Goal: Task Accomplishment & Management: Complete application form

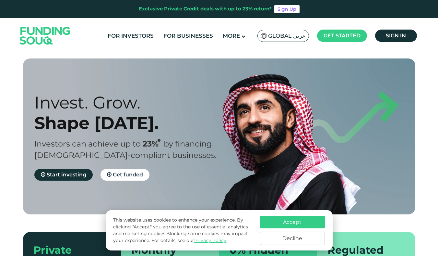
click at [283, 35] on span "Global عربي" at bounding box center [286, 35] width 37 height 7
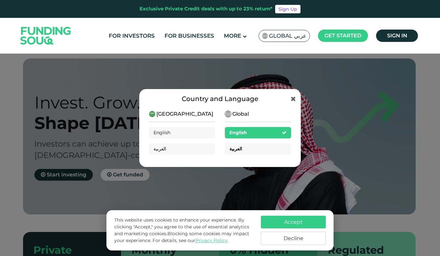
click at [253, 151] on div "العربية" at bounding box center [258, 148] width 66 height 11
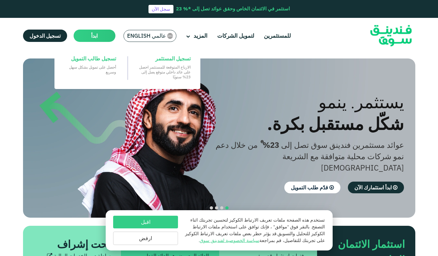
click at [92, 35] on span "ابدأ" at bounding box center [94, 35] width 6 height 6
click at [155, 56] on div "تسجيل المستثمر" at bounding box center [165, 58] width 52 height 7
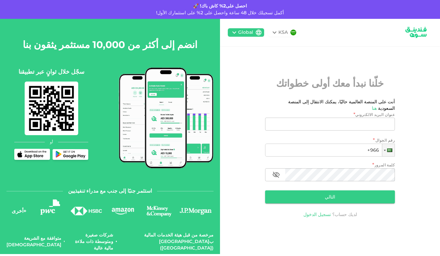
click at [315, 211] on link "تسجيل الدخول" at bounding box center [317, 214] width 28 height 6
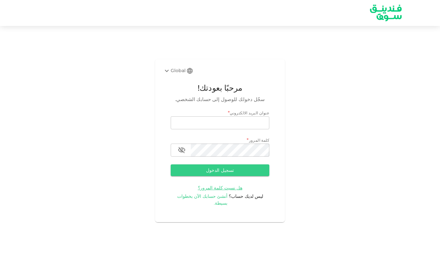
click at [219, 198] on span "أنشئ حسابك الآن بخطوات بسيطة." at bounding box center [202, 199] width 51 height 13
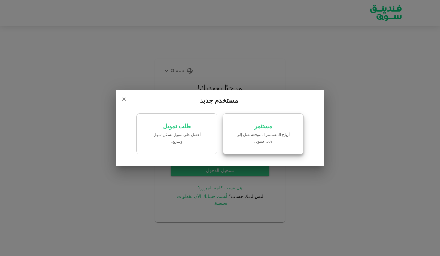
click at [256, 127] on p "مستثمر" at bounding box center [263, 126] width 18 height 6
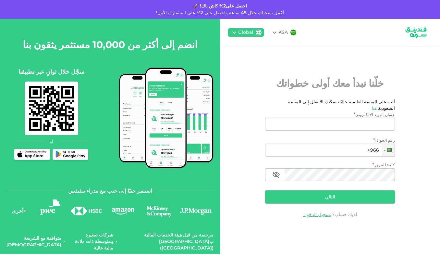
click at [251, 36] on div "Global" at bounding box center [241, 33] width 23 height 8
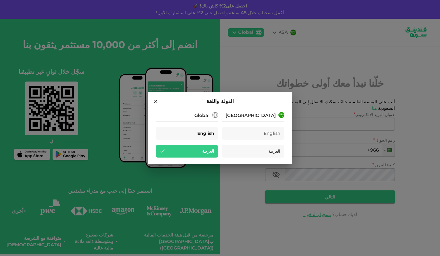
click at [202, 130] on span "English" at bounding box center [205, 132] width 17 height 7
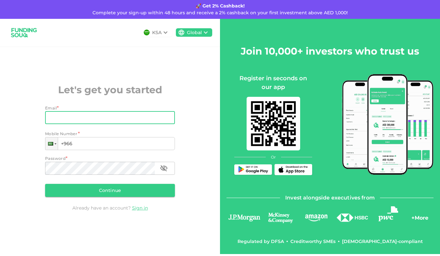
click at [82, 116] on input "Email" at bounding box center [106, 117] width 123 height 13
type input "mo.abdelrahman07@gmail.com"
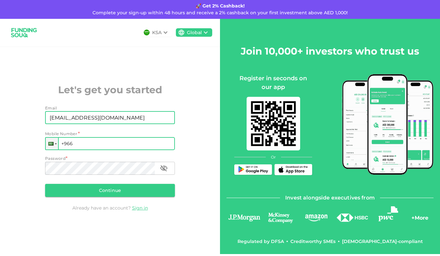
click at [79, 145] on input "+966" at bounding box center [110, 143] width 130 height 13
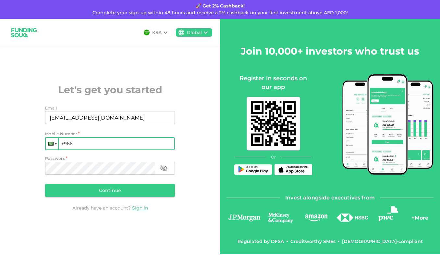
click at [53, 141] on div at bounding box center [52, 143] width 12 height 12
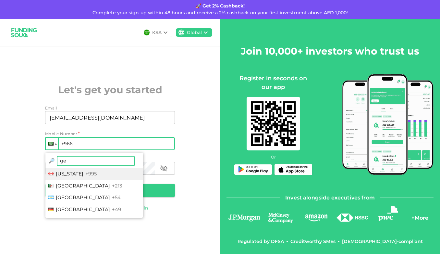
type input "ger"
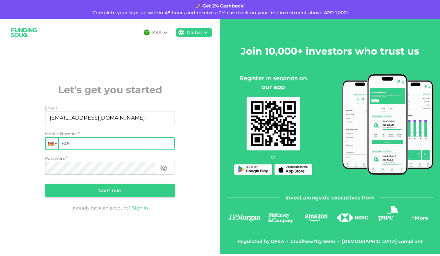
click at [88, 141] on input "+49" at bounding box center [110, 143] width 130 height 13
type input "+49 1522 3417891"
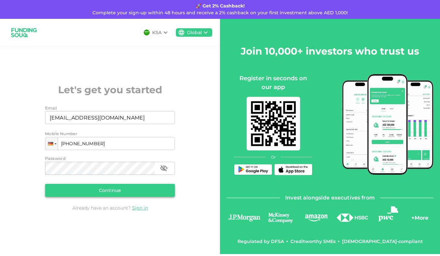
click at [125, 194] on button "Continue" at bounding box center [110, 190] width 130 height 13
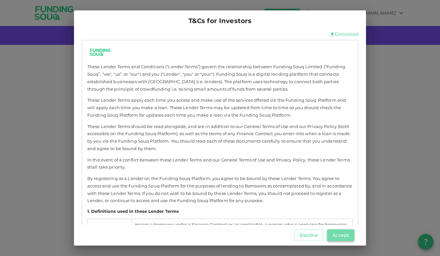
click at [344, 233] on button "Accept" at bounding box center [340, 235] width 27 height 12
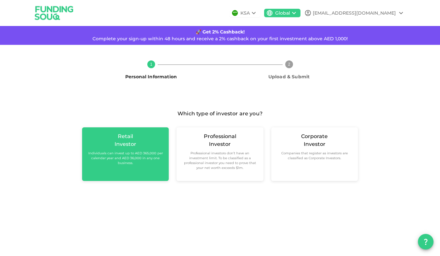
click at [125, 154] on small "Individuals can invest up to AED 365,000 per calendar year and AED 36,000 in an…" at bounding box center [125, 157] width 76 height 15
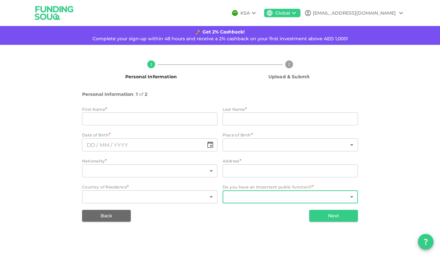
click at [277, 194] on body "KSA Global mo.abdelrahman07@gmail.com 🚀 Get 2% Cashback! Complete your sign-up …" at bounding box center [220, 128] width 440 height 256
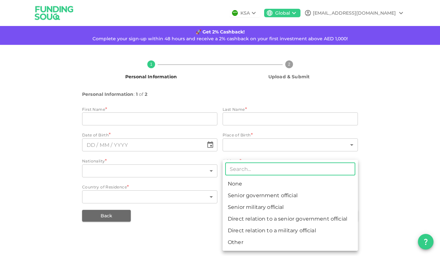
click at [306, 184] on li "None" at bounding box center [289, 184] width 135 height 12
type input "1"
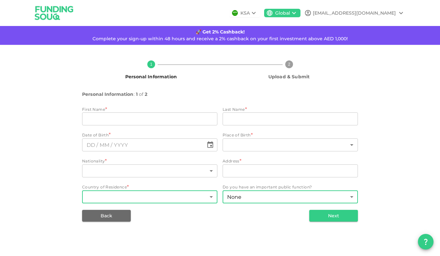
click at [182, 196] on body "KSA Global mo.abdelrahman07@gmail.com 🚀 Get 2% Cashback! Complete your sign-up …" at bounding box center [220, 128] width 440 height 256
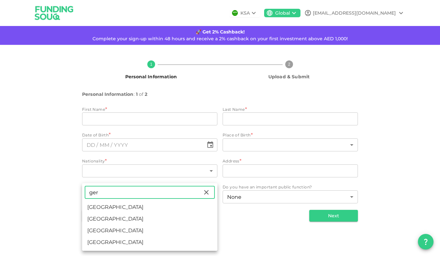
type input "ger"
click at [102, 221] on li "Germany" at bounding box center [149, 219] width 135 height 12
type input "71"
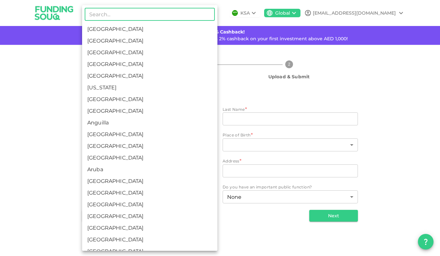
click at [118, 172] on body "KSA Global mo.abdelrahman07@gmail.com 🚀 Get 2% Cashback! Complete your sign-up …" at bounding box center [220, 128] width 440 height 256
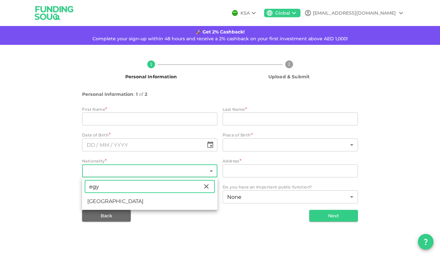
type input "egy"
click at [116, 202] on li "Egypt" at bounding box center [149, 201] width 135 height 12
type input "57"
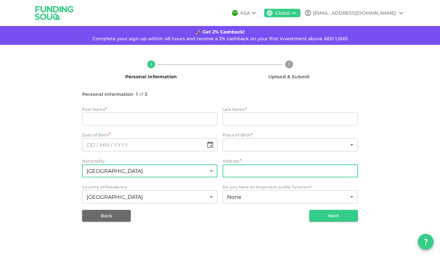
click at [240, 169] on input "address" at bounding box center [289, 170] width 135 height 13
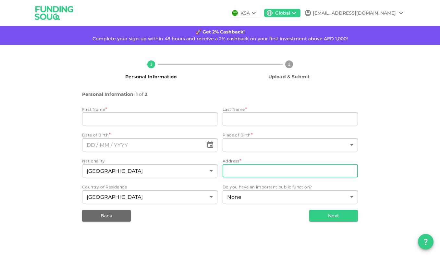
type input "Manteuffelstr. 19"
type input "Mohamed"
type input "Abdelrahman"
type input "57"
click at [281, 174] on input "Manteuffelstr. 19" at bounding box center [289, 170] width 135 height 13
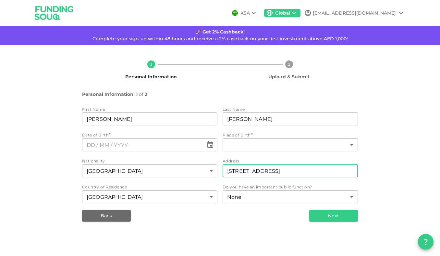
type input "Manteuffelstr. 19, 12203 Berlin, Germany"
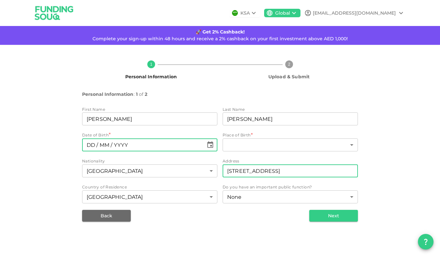
click at [130, 149] on input "⁦⁨DD⁩ / ⁨MM⁩ / ⁨YYYY⁩⁩" at bounding box center [143, 144] width 122 height 13
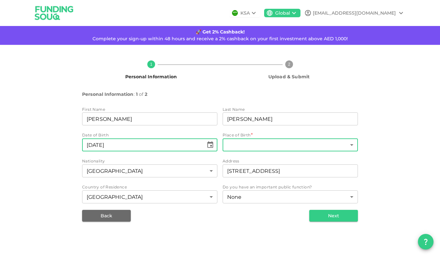
type input "⁦⁨27⁩ / ⁨12⁩ / ⁨1990⁩⁩"
click at [240, 145] on body "KSA Global mo.abdelrahman07@gmail.com 🚀 Get 2% Cashback! Complete your sign-up …" at bounding box center [220, 128] width 440 height 256
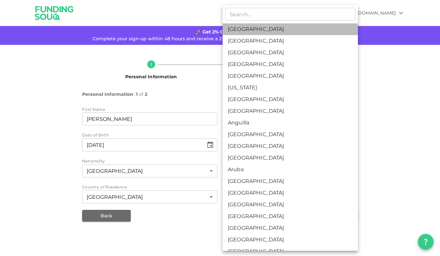
click at [260, 25] on li "Saudi Arabia" at bounding box center [289, 29] width 135 height 12
type input "1"
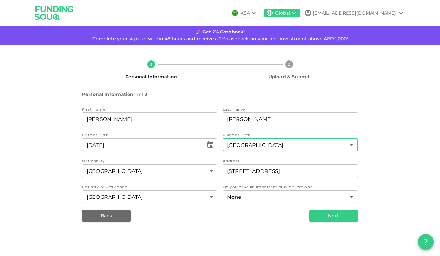
click at [392, 128] on div "1 Personal Information 2 Upload & Submit Personal Information : 1 of 2 First Na…" at bounding box center [220, 138] width 370 height 166
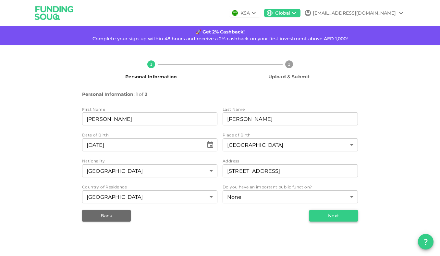
click at [341, 212] on button "Next" at bounding box center [333, 215] width 49 height 12
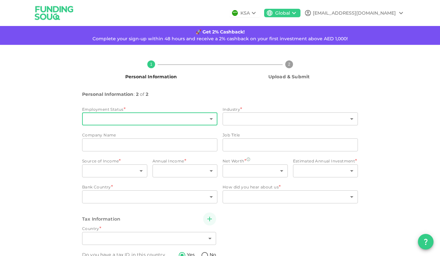
click at [163, 116] on body "KSA Global mo.abdelrahman07@gmail.com 🚀 Get 2% Cashback! Complete your sign-up …" at bounding box center [220, 128] width 440 height 256
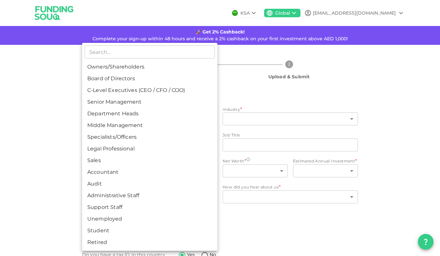
click at [251, 220] on div at bounding box center [220, 128] width 440 height 256
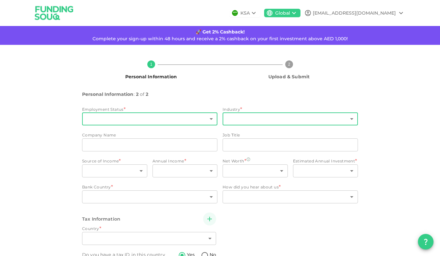
click at [254, 122] on body "KSA Global mo.abdelrahman07@gmail.com 🚀 Get 2% Cashback! Complete your sign-up …" at bounding box center [220, 128] width 440 height 256
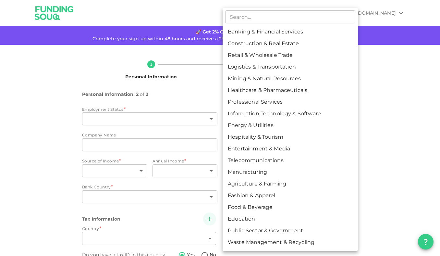
click at [62, 146] on div at bounding box center [220, 128] width 440 height 256
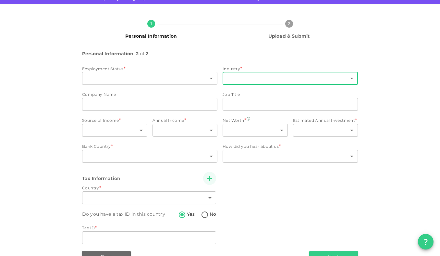
scroll to position [57, 0]
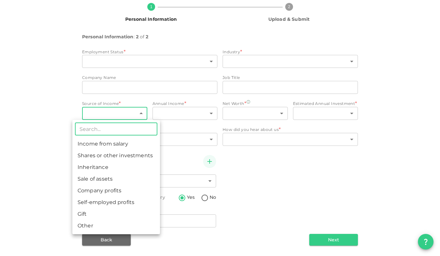
click at [120, 112] on body "KSA Global mo.abdelrahman07@gmail.com 🚀 Get 2% Cashback! Complete your sign-up …" at bounding box center [220, 128] width 440 height 256
click at [184, 118] on div at bounding box center [220, 128] width 440 height 256
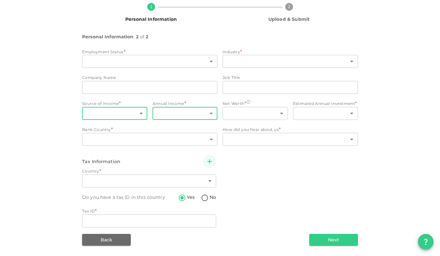
click at [197, 116] on body "KSA Global mo.abdelrahman07@gmail.com 🚀 Get 2% Cashback! Complete your sign-up …" at bounding box center [220, 128] width 440 height 256
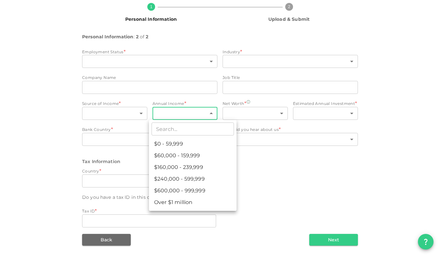
click at [269, 195] on div at bounding box center [220, 128] width 440 height 256
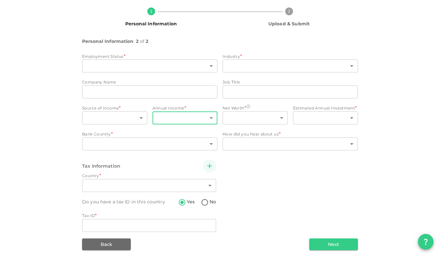
scroll to position [0, 0]
